Goal: Navigation & Orientation: Find specific page/section

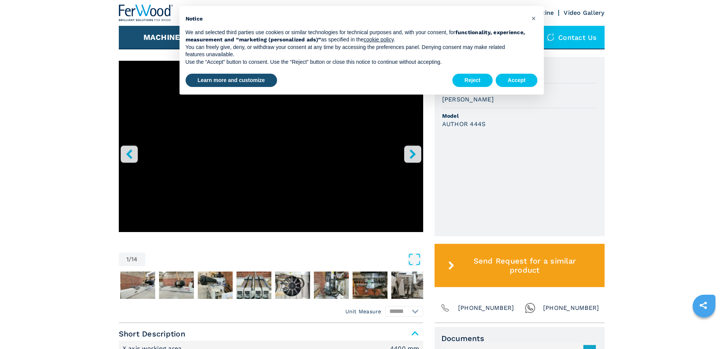
scroll to position [266, 0]
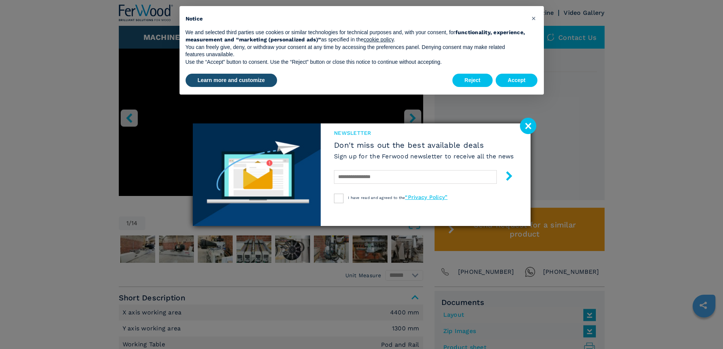
click at [526, 127] on image at bounding box center [528, 126] width 16 height 16
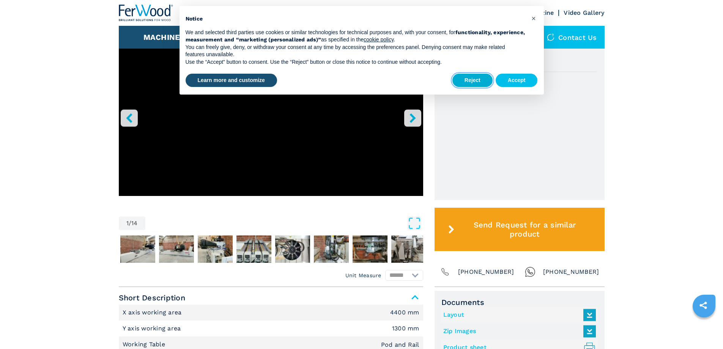
click at [478, 83] on button "Reject" at bounding box center [472, 81] width 40 height 14
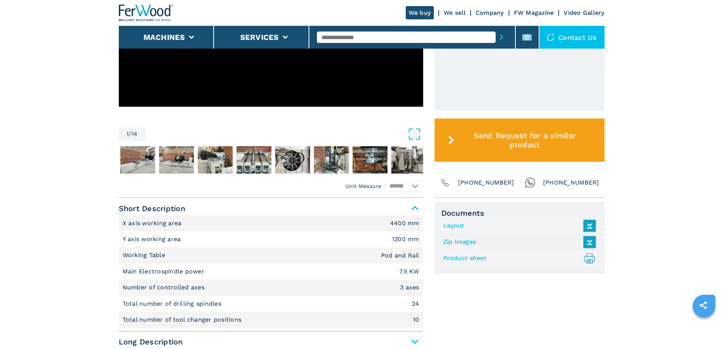
scroll to position [351, 0]
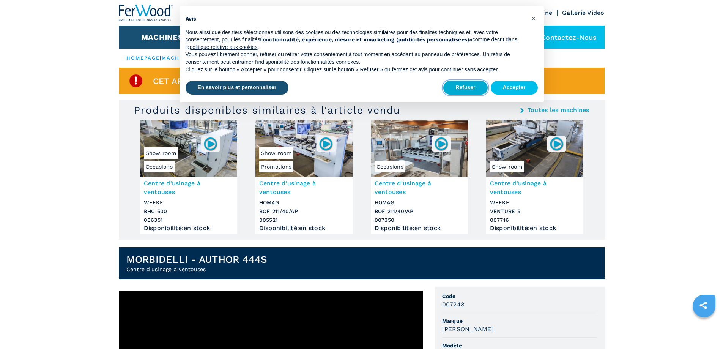
click at [458, 86] on button "Refuser" at bounding box center [465, 88] width 44 height 14
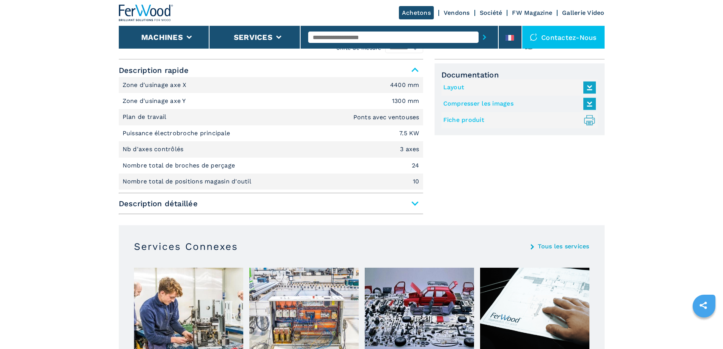
scroll to position [493, 0]
